Goal: Transaction & Acquisition: Purchase product/service

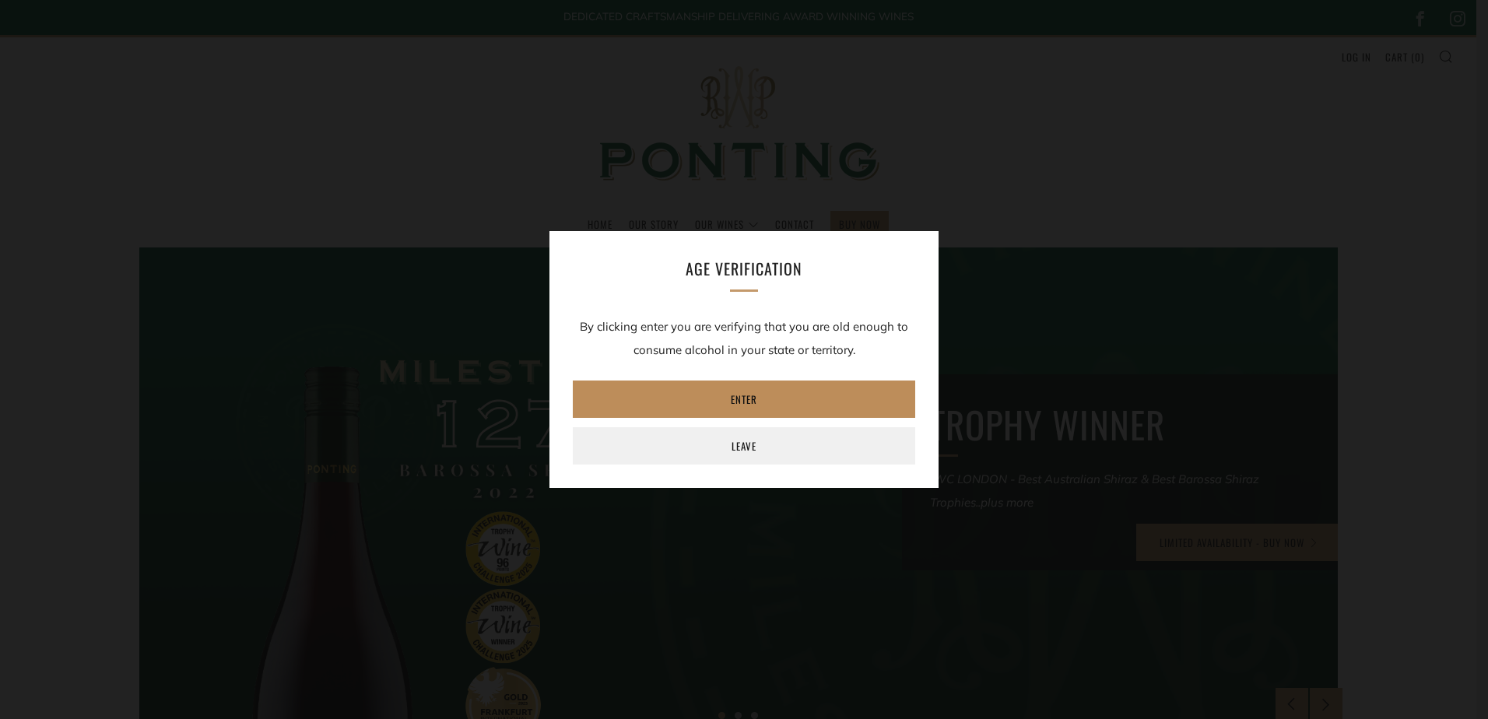
click at [741, 399] on link "Enter" at bounding box center [744, 399] width 343 height 37
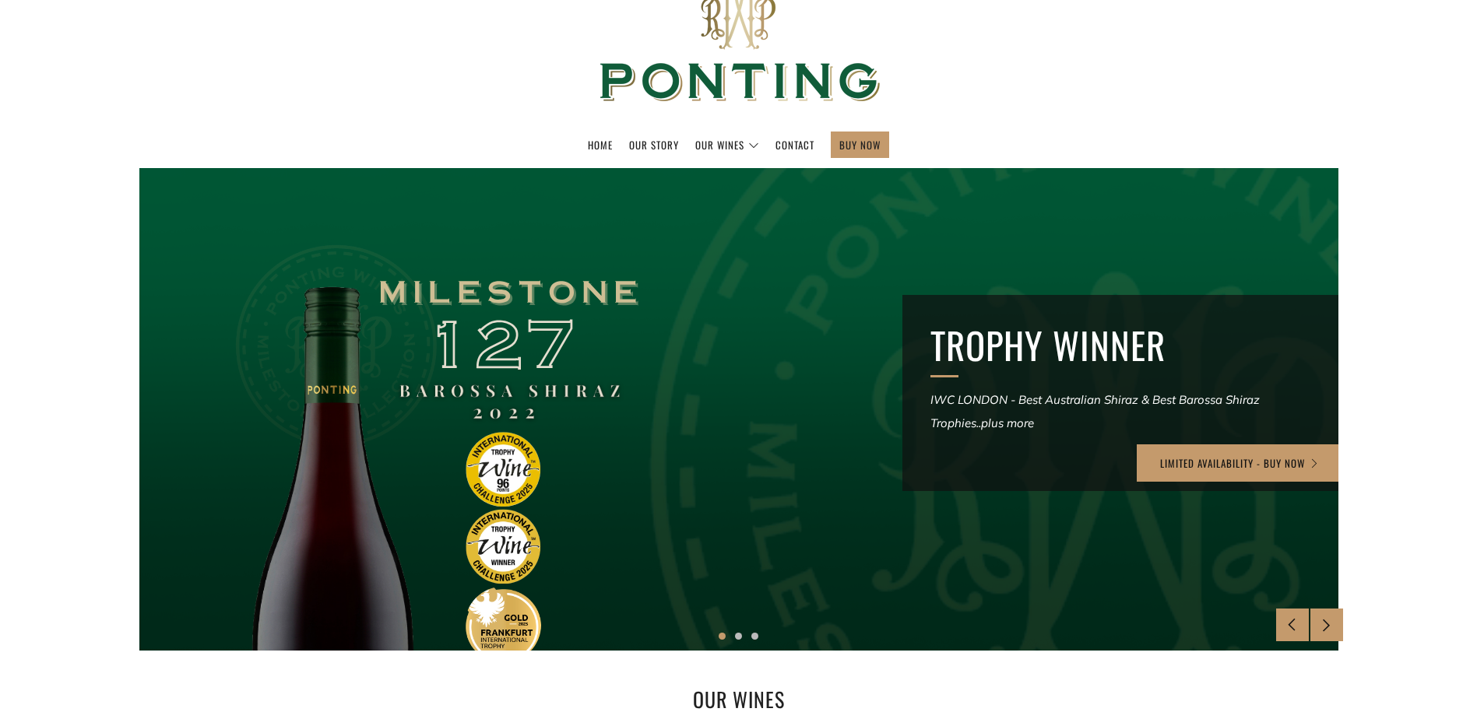
scroll to position [156, 0]
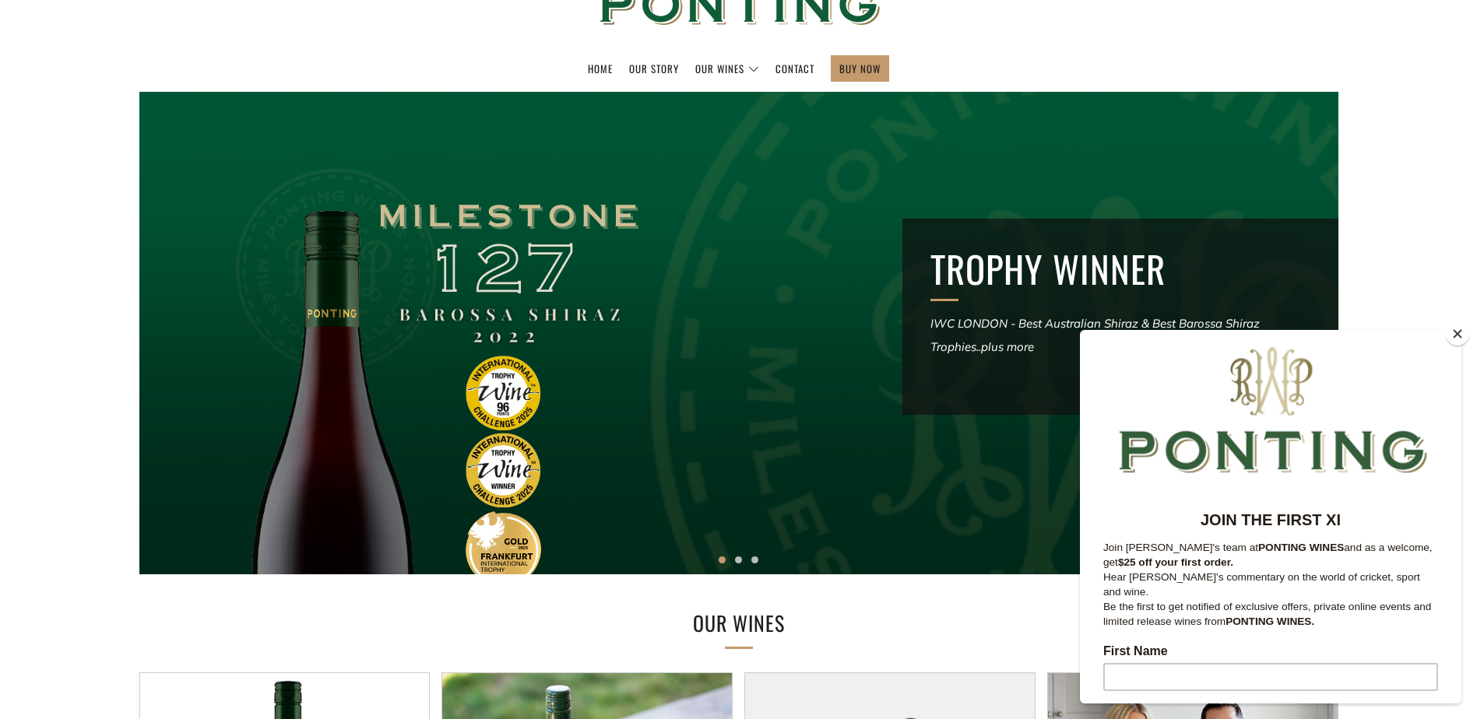
click at [1456, 335] on button "Close" at bounding box center [1457, 333] width 23 height 23
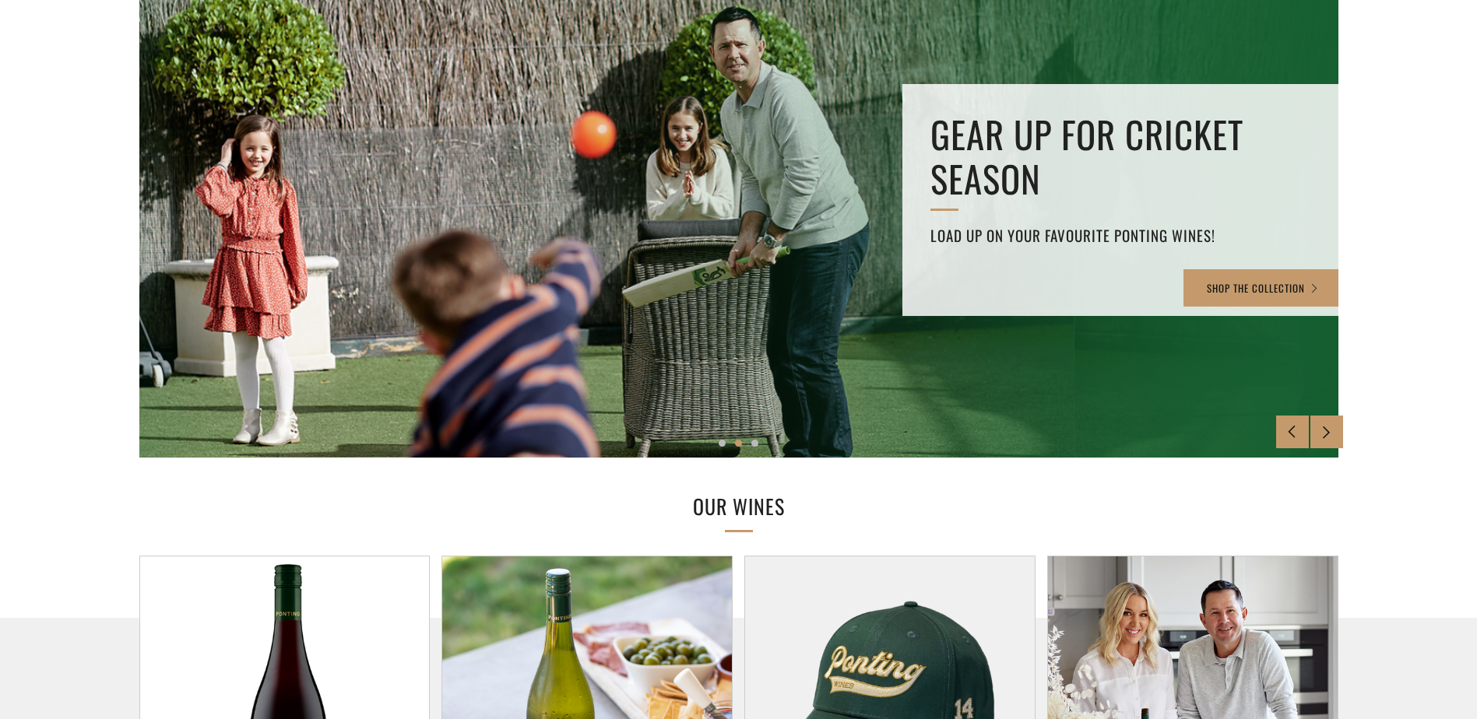
scroll to position [0, 0]
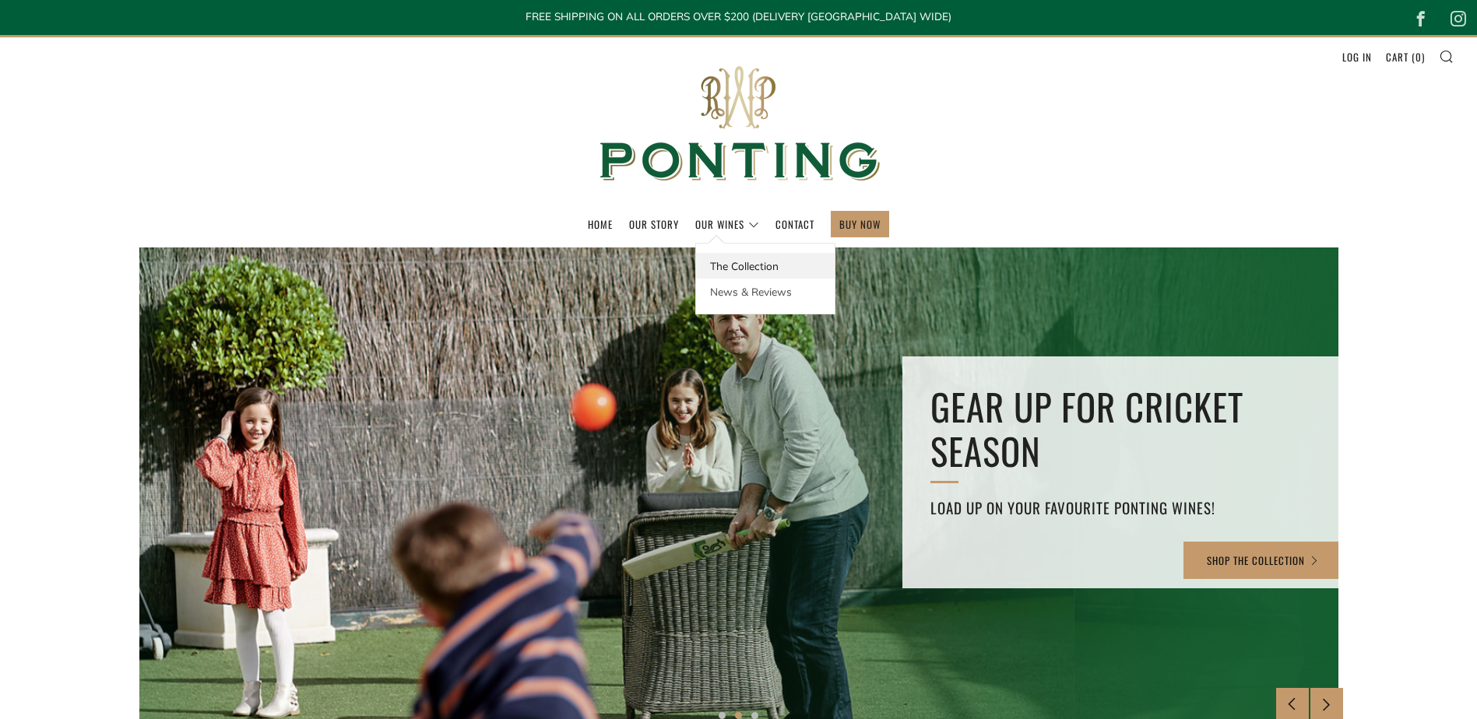
click at [733, 262] on link "The Collection" at bounding box center [765, 266] width 139 height 26
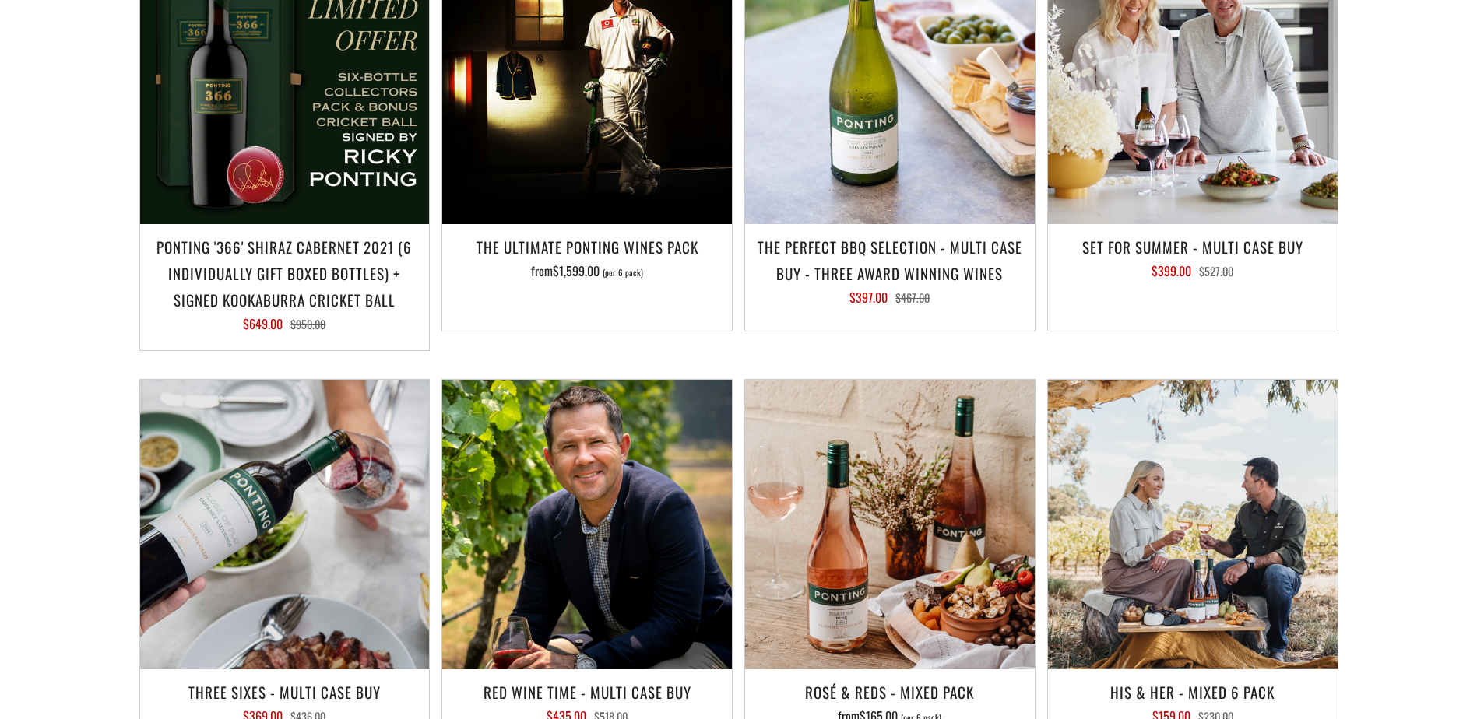
scroll to position [1790, 0]
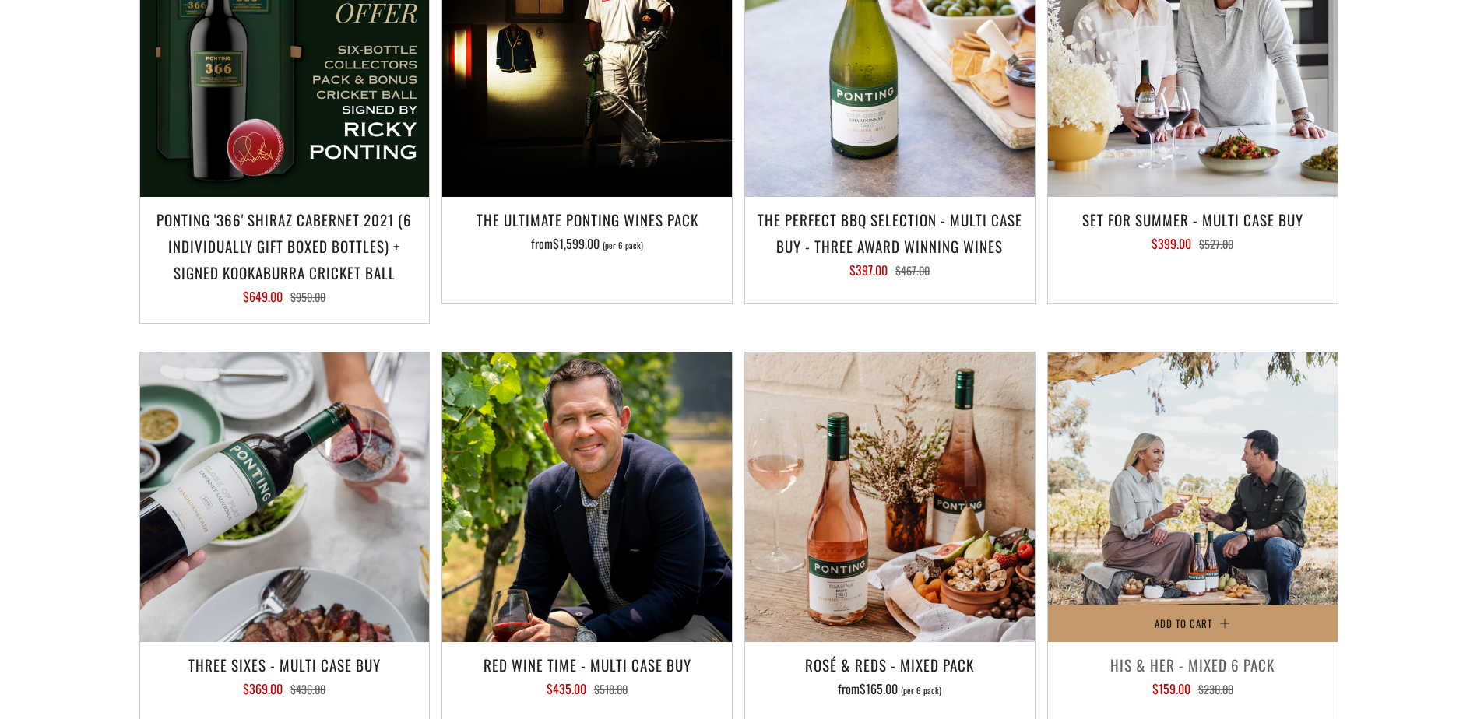
click at [1173, 652] on h3 "His & Her - Mixed 6 Pack" at bounding box center [1193, 665] width 274 height 26
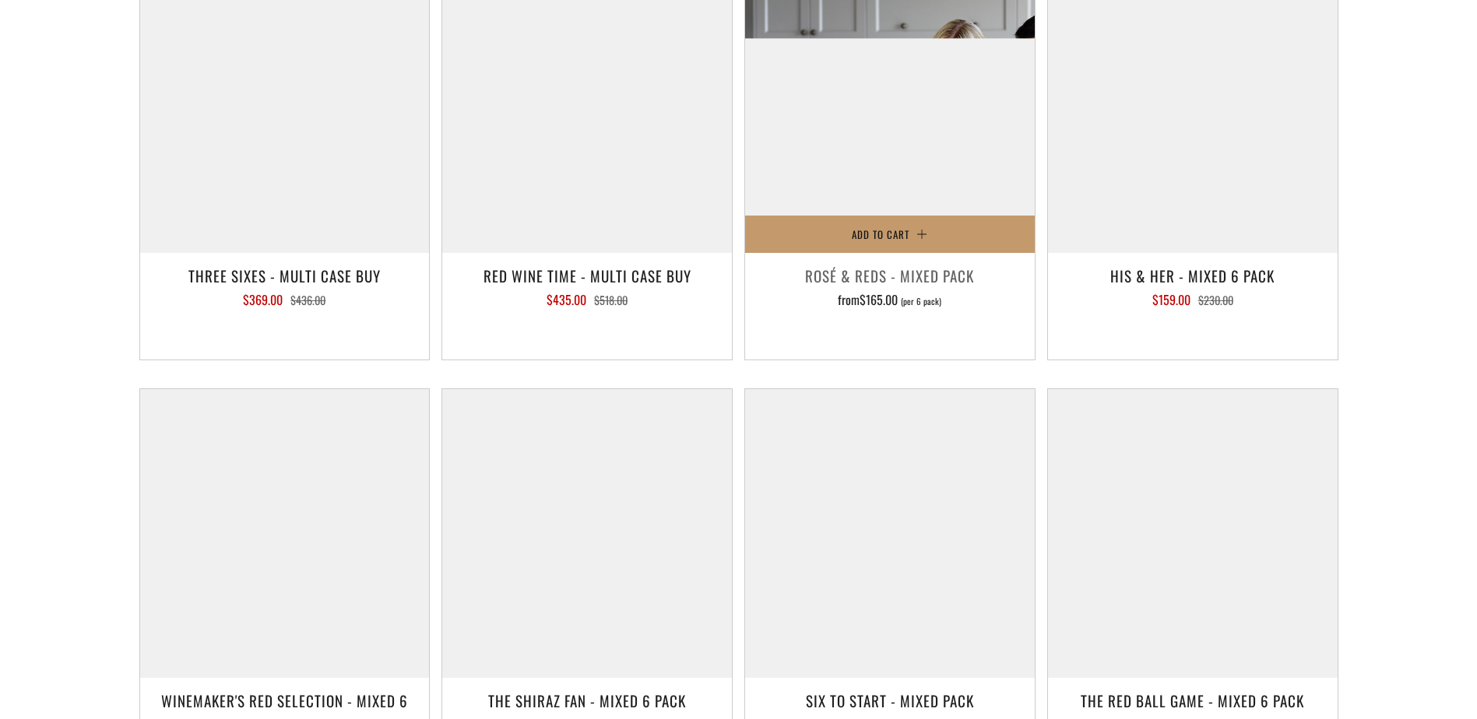
scroll to position [2024, 0]
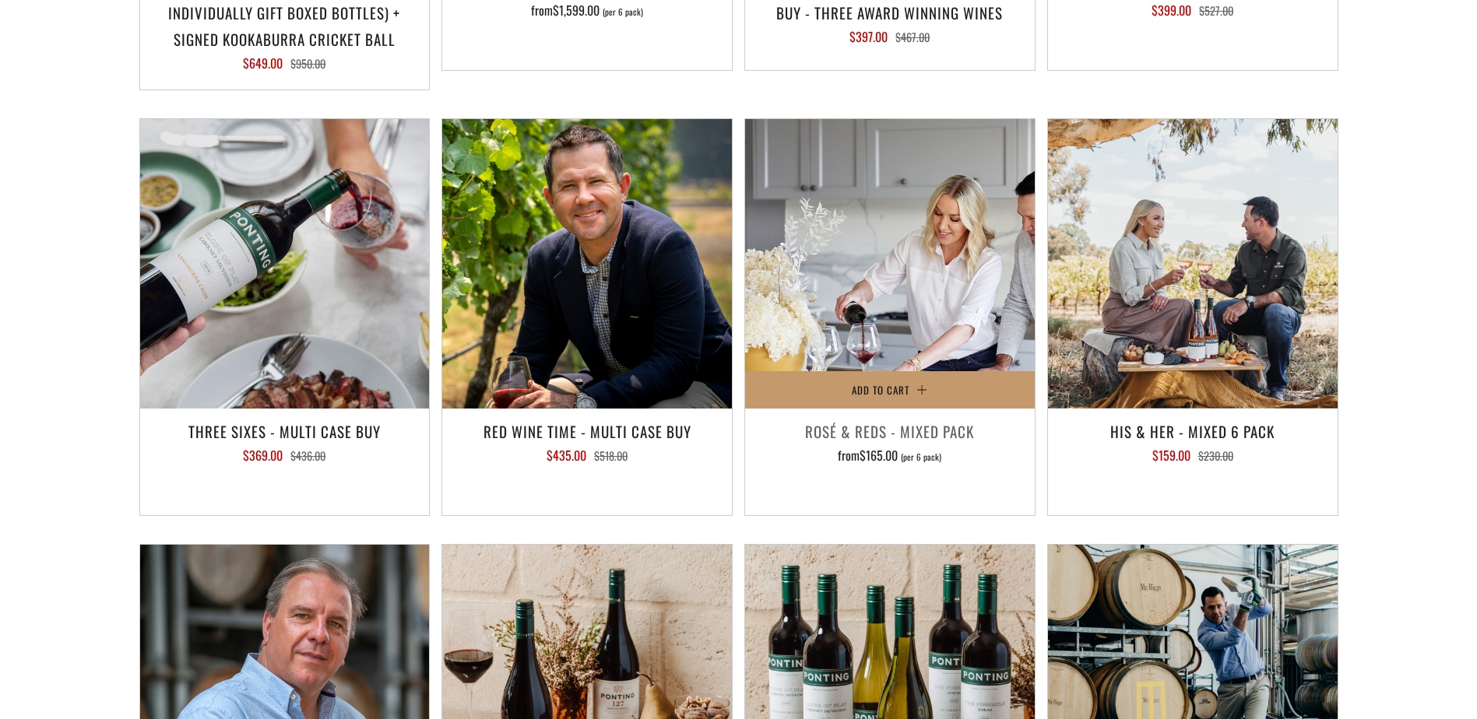
click at [874, 235] on img at bounding box center [890, 264] width 290 height 290
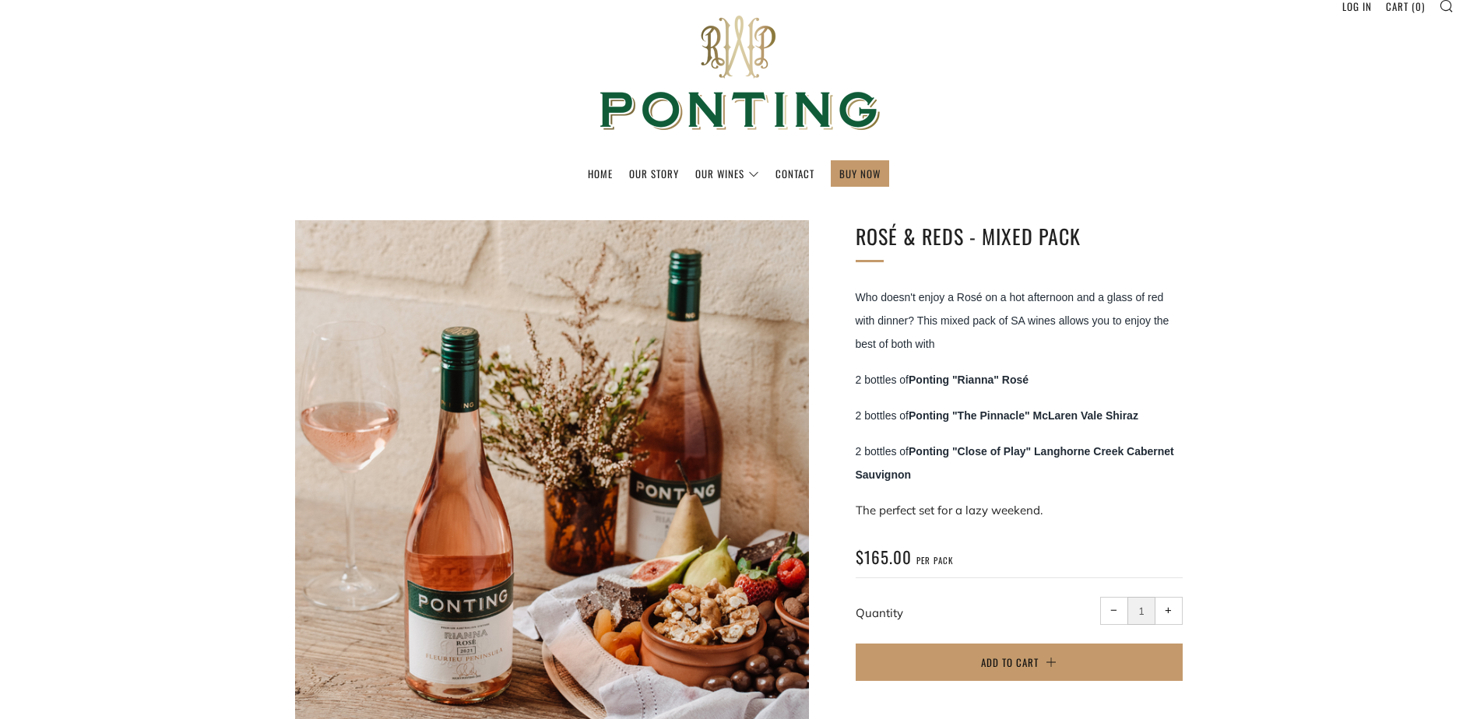
scroll to position [78, 0]
